Goal: Task Accomplishment & Management: Manage account settings

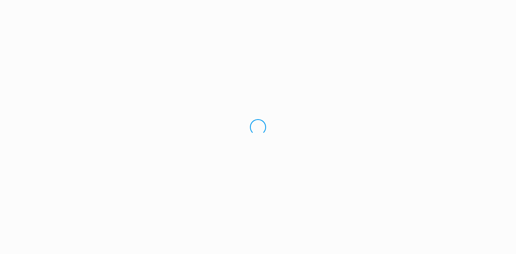
select select "Pacific/[GEOGRAPHIC_DATA]"
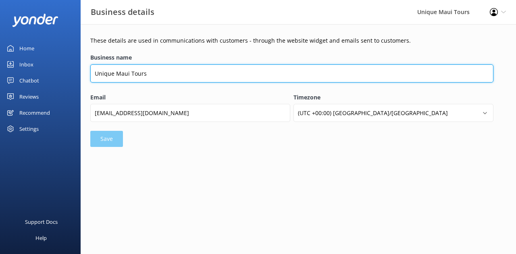
drag, startPoint x: 152, startPoint y: 74, endPoint x: 86, endPoint y: 73, distance: 66.1
click at [86, 73] on div "These details are used in communications with customers - through the website w…" at bounding box center [298, 93] width 435 height 139
paste input "Thank you [PERSON_NAME], I wanted to know is schema implemented on TTv1 sites l…"
paste input "Experience Virtual Assistant"
type input "Experience Virtual Assistant"
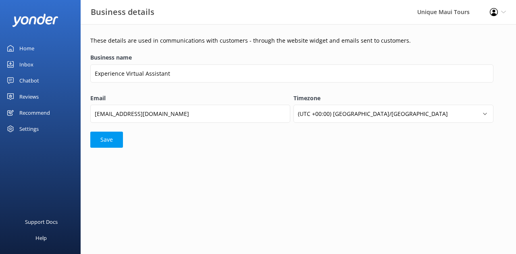
click at [120, 139] on button "Save" at bounding box center [106, 140] width 33 height 16
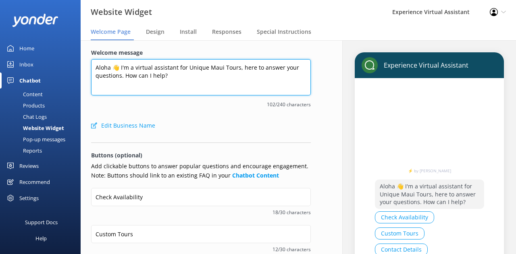
click at [176, 82] on textarea "Aloha 👋 I'm a virtual assistant for Unique Maui Tours, here to answer your ques…" at bounding box center [201, 77] width 220 height 36
drag, startPoint x: 172, startPoint y: 77, endPoint x: 121, endPoint y: 69, distance: 51.4
click at [121, 69] on textarea "Aloha 👋 I'm a virtual assistant for Unique Maui Tours, here to answer your ques…" at bounding box center [201, 77] width 220 height 36
paste textarea "I'm the virtual assistant for Unique Maui Tours and Explore Maui Nature"
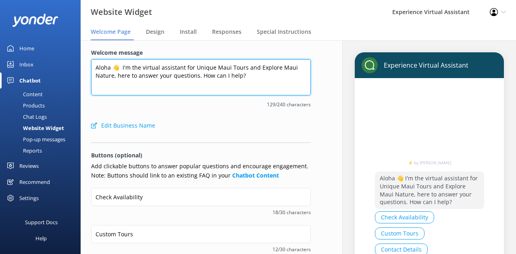
scroll to position [192, 0]
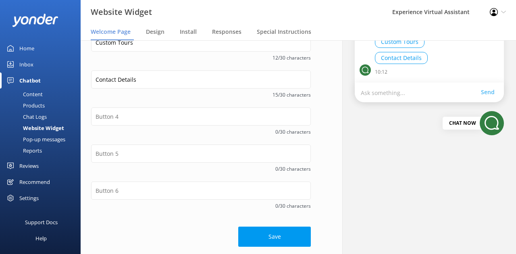
type textarea "Aloha 👋 I'm the virtual assistant for Unique Maui Tours and Explore Maui Nature…"
click at [279, 230] on button "Save" at bounding box center [274, 237] width 73 height 20
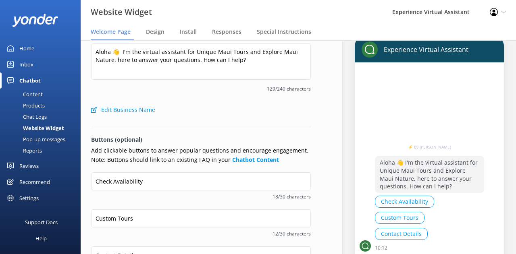
scroll to position [14, 0]
